Goal: Information Seeking & Learning: Learn about a topic

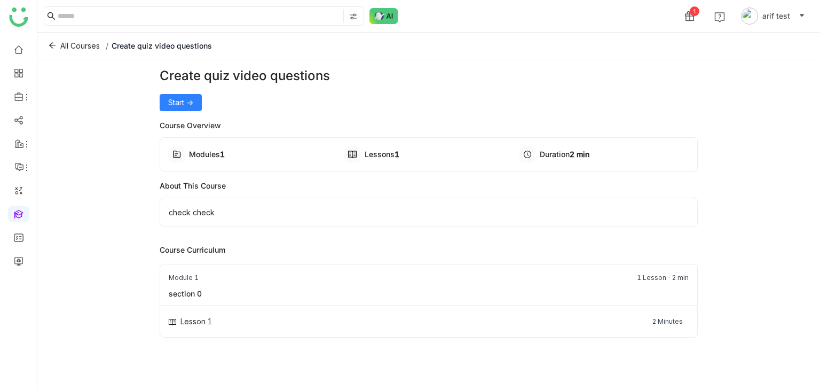
click at [163, 111] on div "Create quiz video questions Start -> Course Overview Modules 1 Lessons 1 Durati…" at bounding box center [429, 222] width 539 height 312
click at [164, 109] on button "Start ->" at bounding box center [181, 102] width 42 height 17
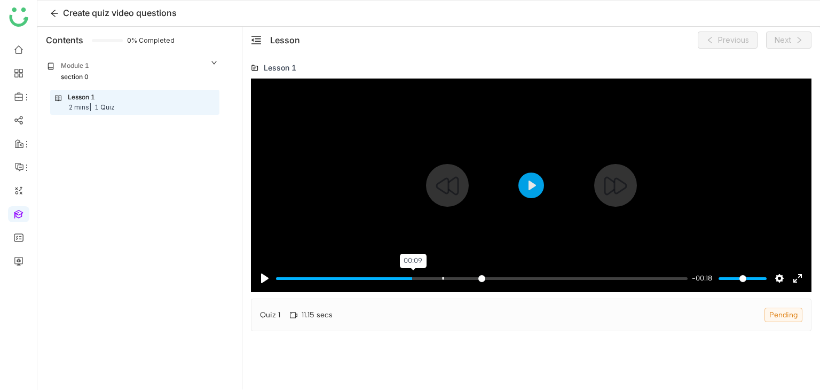
click at [414, 276] on input "Seek" at bounding box center [482, 278] width 412 height 10
click at [522, 184] on button "Play" at bounding box center [531, 185] width 26 height 26
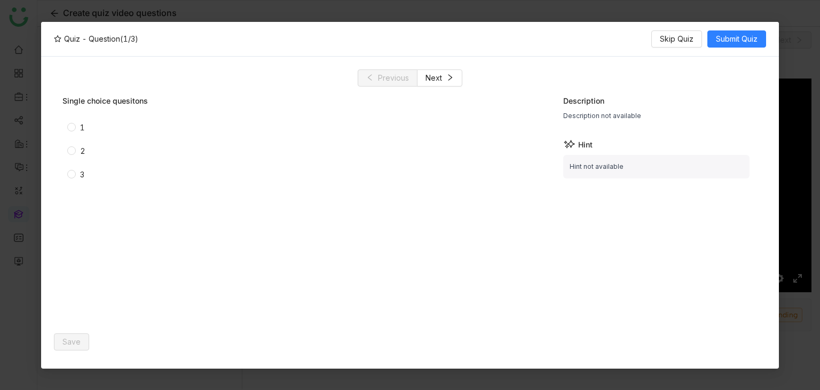
click at [81, 149] on div "2" at bounding box center [82, 151] width 5 height 12
click at [77, 347] on button "Save" at bounding box center [71, 341] width 35 height 17
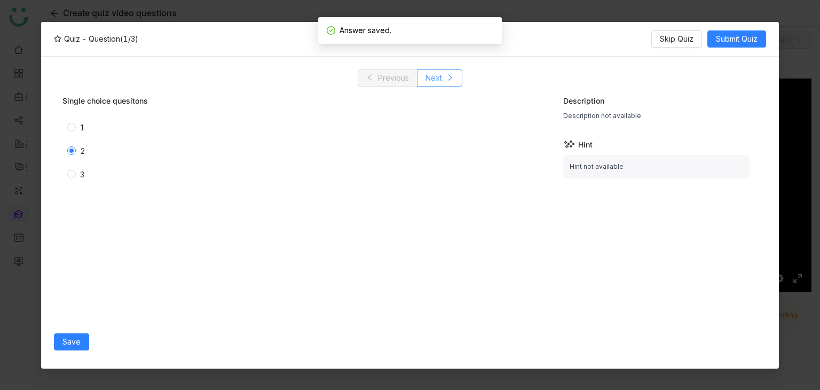
click at [439, 80] on span "Next" at bounding box center [433, 78] width 17 height 12
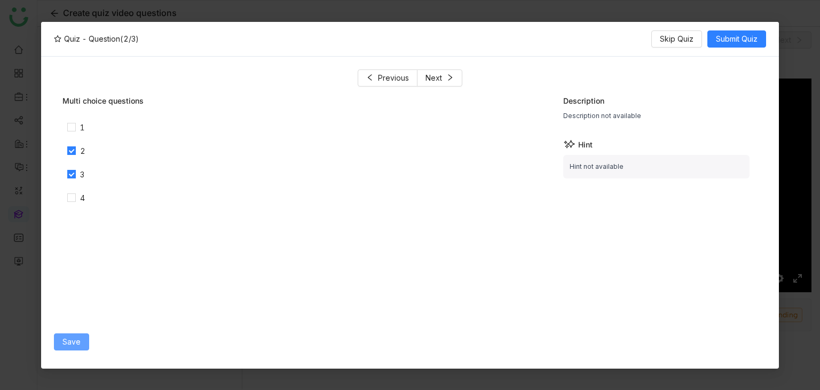
click at [68, 337] on span "Save" at bounding box center [71, 342] width 18 height 12
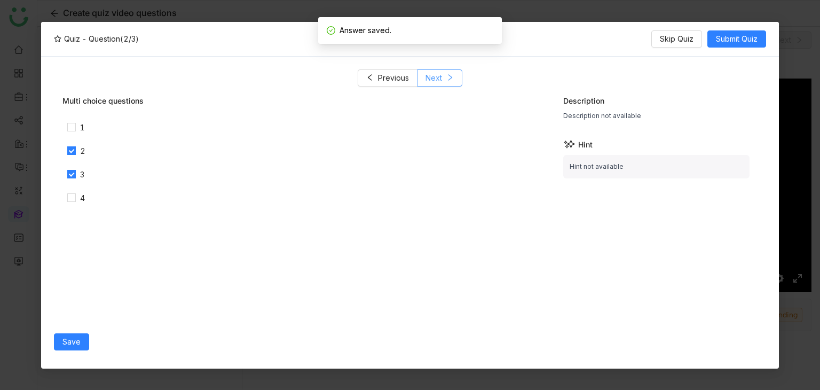
click at [444, 79] on button "Next" at bounding box center [439, 77] width 45 height 17
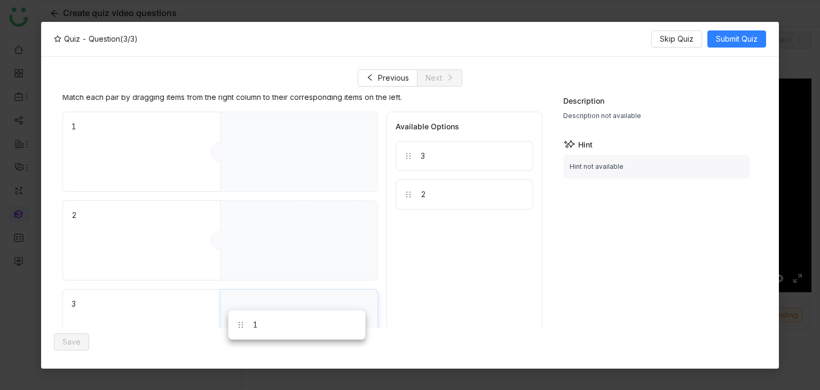
drag, startPoint x: 425, startPoint y: 218, endPoint x: 258, endPoint y: 321, distance: 196.3
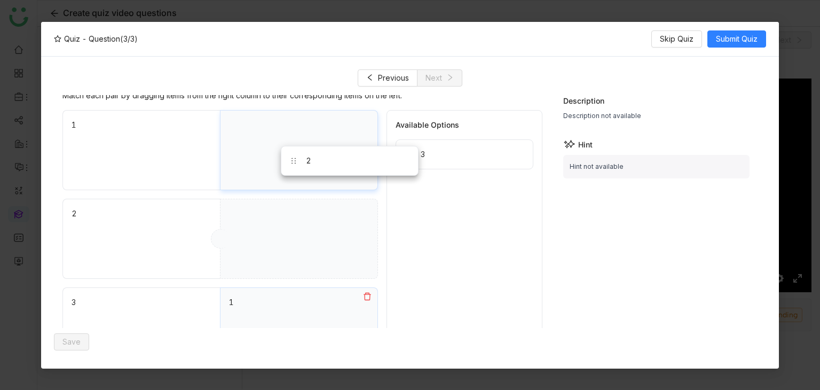
drag, startPoint x: 435, startPoint y: 186, endPoint x: 353, endPoint y: 147, distance: 90.0
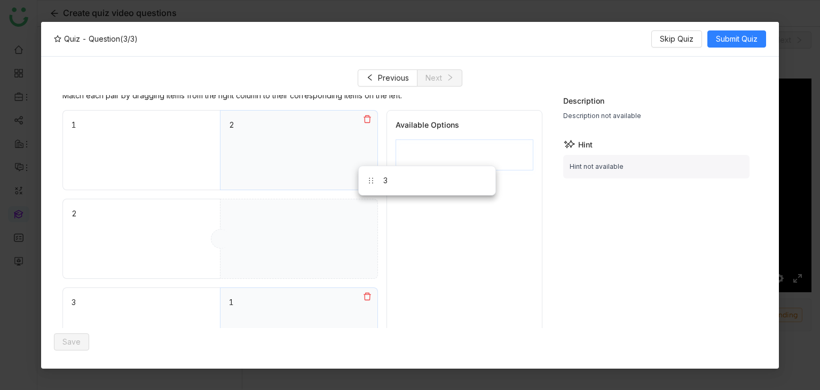
drag, startPoint x: 440, startPoint y: 146, endPoint x: 278, endPoint y: 241, distance: 188.5
click at [747, 38] on span "Submit Quiz" at bounding box center [737, 39] width 42 height 12
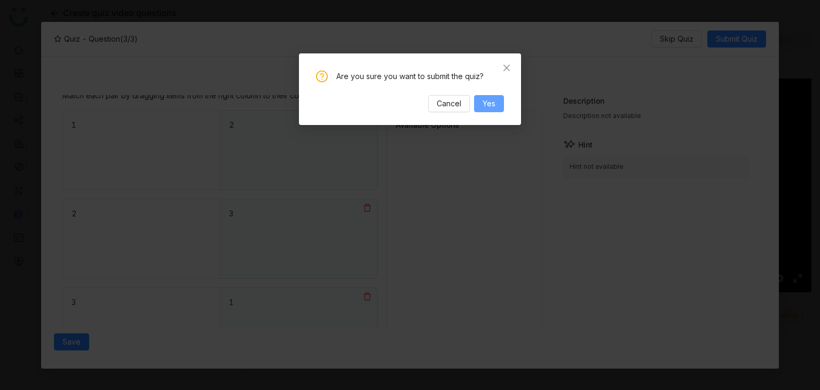
click at [489, 101] on span "Yes" at bounding box center [489, 104] width 13 height 12
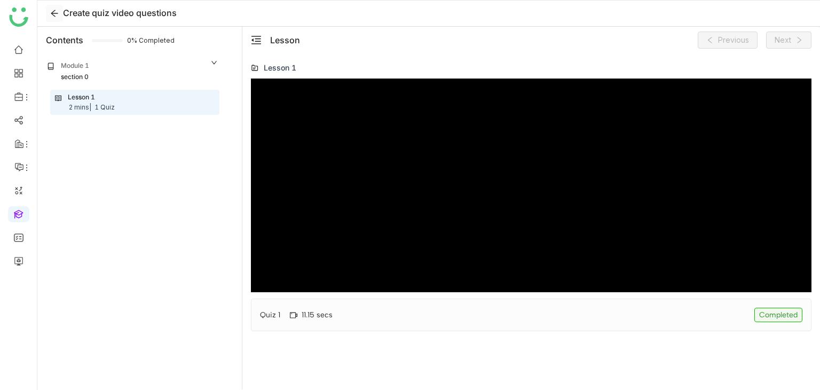
click at [53, 5] on button at bounding box center [54, 13] width 17 height 17
click at [132, 68] on div "Module 1" at bounding box center [132, 66] width 171 height 11
click at [140, 103] on div "Lesson 1 2 mins | 1 Quiz" at bounding box center [135, 102] width 160 height 20
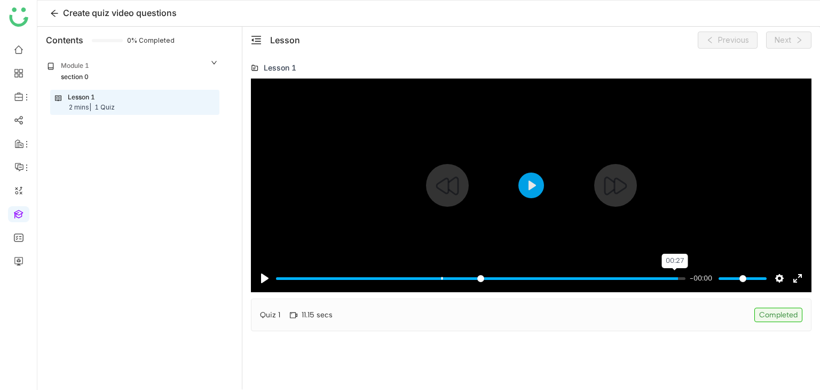
click at [674, 279] on input "Seek" at bounding box center [480, 278] width 409 height 10
type input "***"
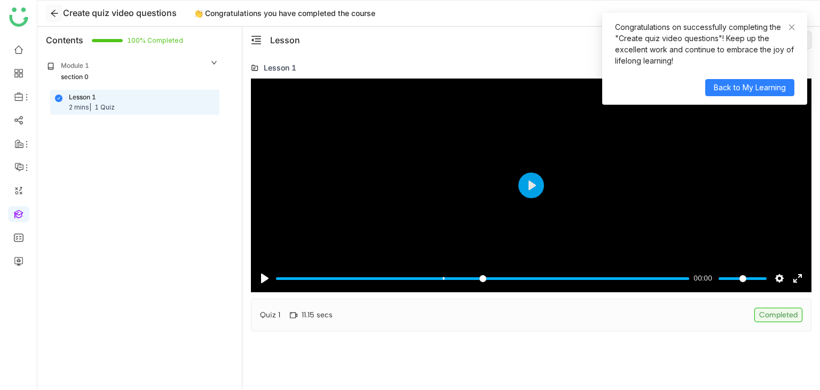
click at [56, 9] on icon at bounding box center [54, 13] width 9 height 9
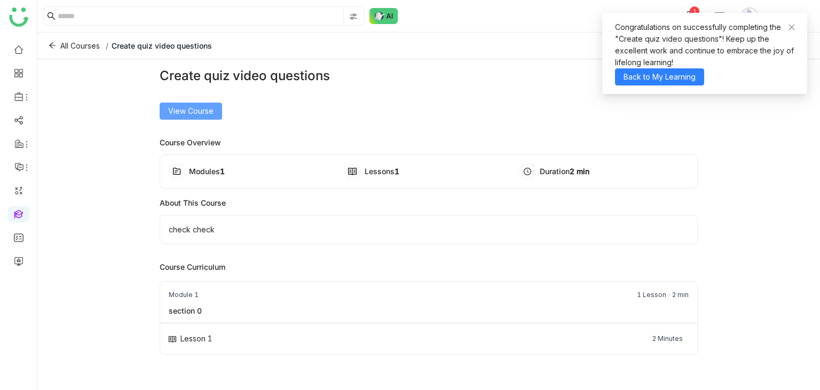
click at [195, 116] on button "View Course" at bounding box center [191, 111] width 62 height 17
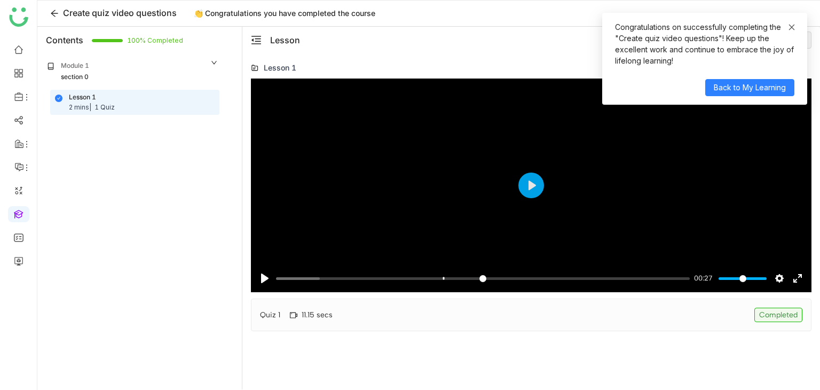
click at [792, 26] on icon at bounding box center [791, 26] width 7 height 7
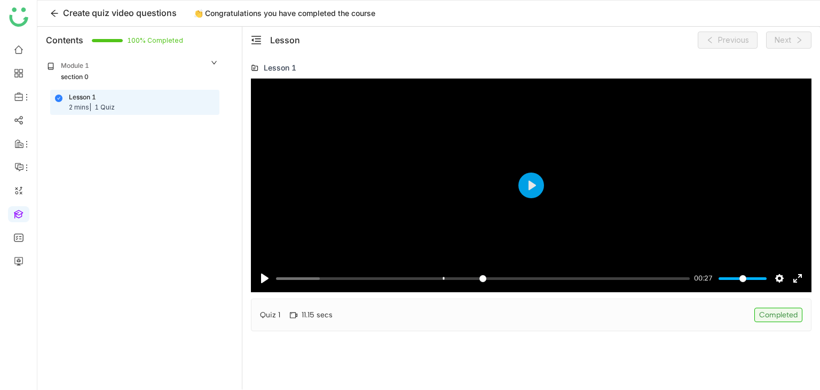
click at [521, 322] on div "Quiz 1 11.15 secs Completed" at bounding box center [531, 314] width 561 height 33
click at [330, 314] on div "11.15 secs" at bounding box center [311, 314] width 43 height 9
click at [263, 311] on div "Quiz 1" at bounding box center [270, 314] width 20 height 11
drag, startPoint x: 273, startPoint y: 314, endPoint x: 342, endPoint y: 317, distance: 69.5
click at [278, 315] on div "Quiz 1" at bounding box center [270, 314] width 20 height 11
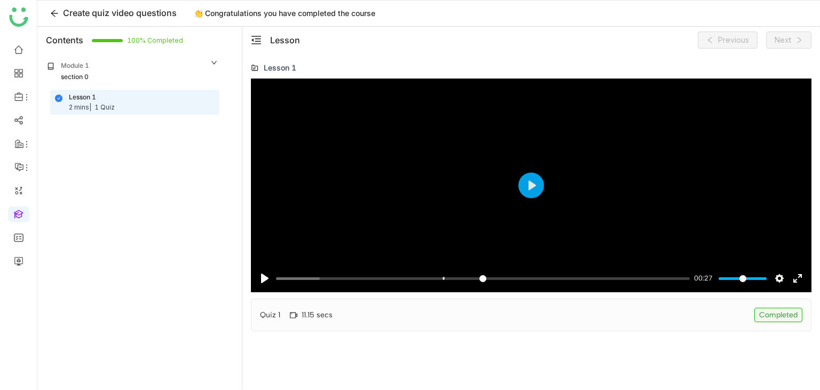
click at [354, 319] on div "Quiz 1 11.15 secs Completed" at bounding box center [531, 314] width 561 height 33
click at [50, 3] on div "Create quiz video questions 👏 Congratulations you have completed the course" at bounding box center [428, 14] width 783 height 26
click at [54, 18] on button at bounding box center [54, 13] width 17 height 17
click at [54, 14] on icon at bounding box center [54, 13] width 9 height 9
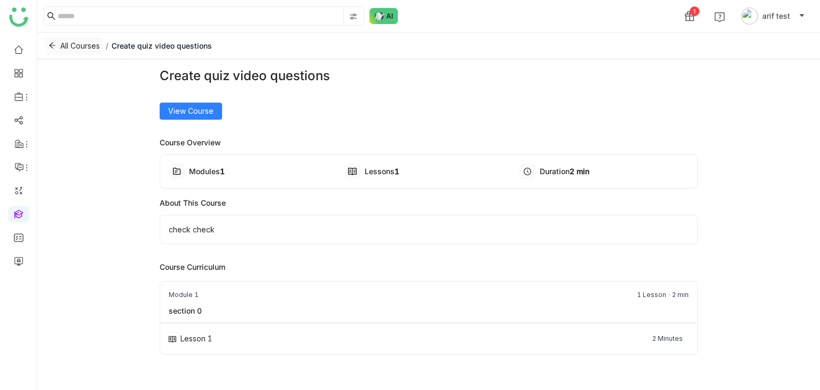
click at [48, 41] on button "All Courses" at bounding box center [74, 45] width 57 height 17
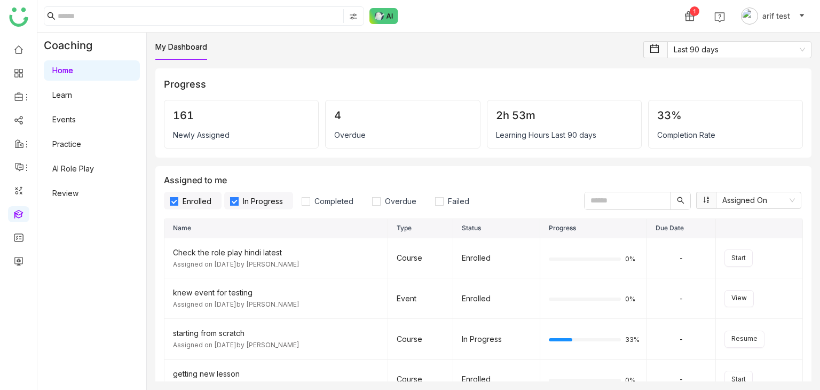
click at [72, 96] on link "Learn" at bounding box center [62, 94] width 20 height 9
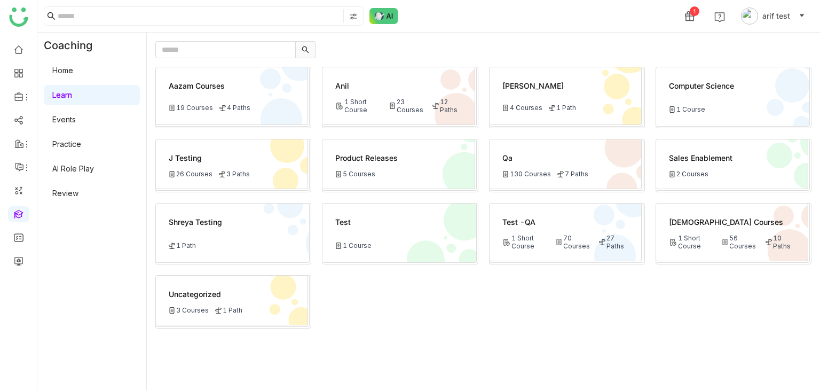
click at [534, 180] on div "Qa 130 Courses 7 Paths" at bounding box center [566, 164] width 152 height 50
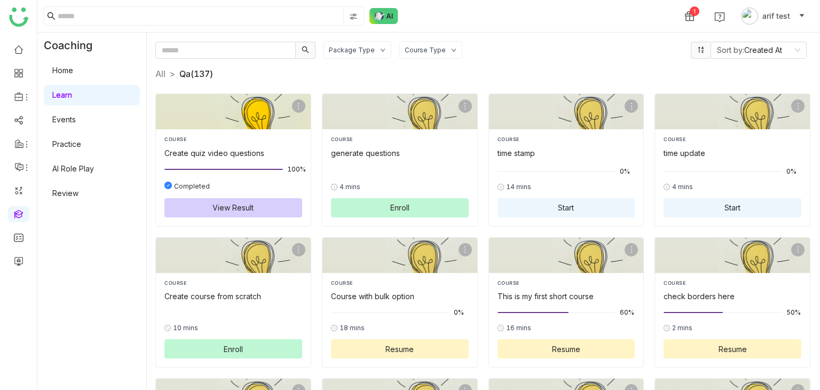
click at [237, 214] on button "View Result" at bounding box center [233, 207] width 138 height 19
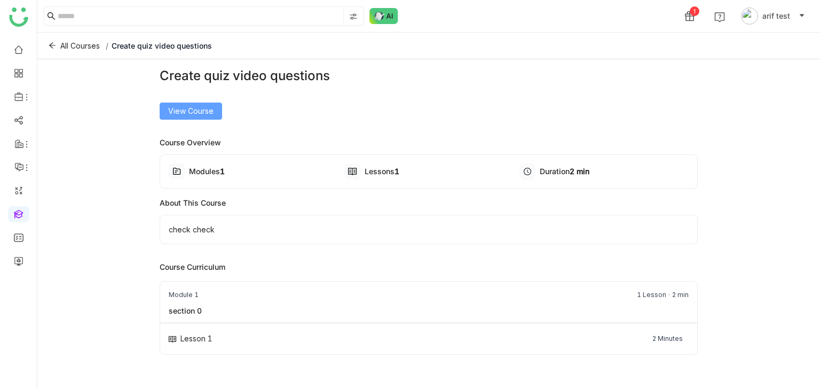
click at [212, 109] on span "View Course" at bounding box center [190, 111] width 45 height 12
